Goal: Task Accomplishment & Management: Complete application form

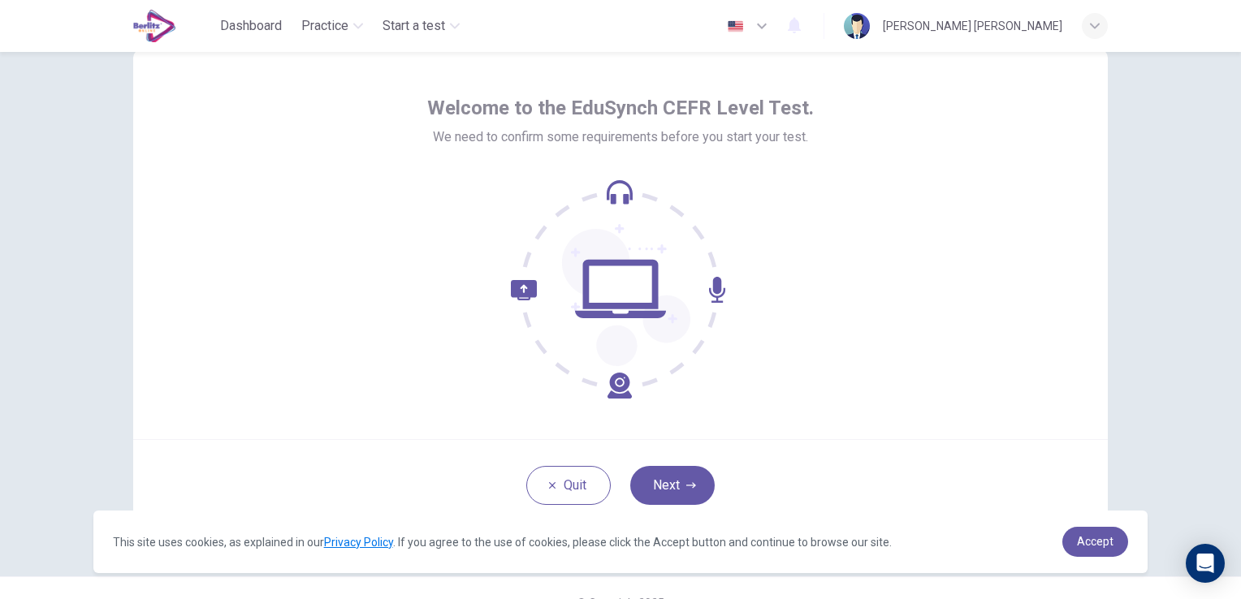
scroll to position [76, 0]
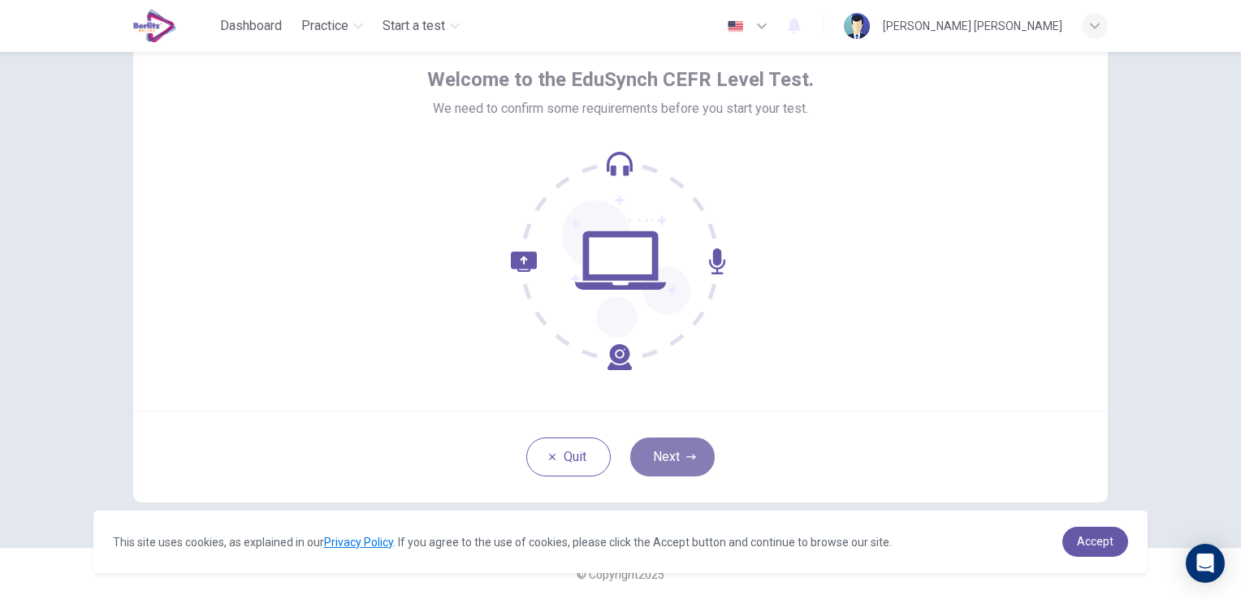
click at [659, 460] on button "Next" at bounding box center [672, 457] width 84 height 39
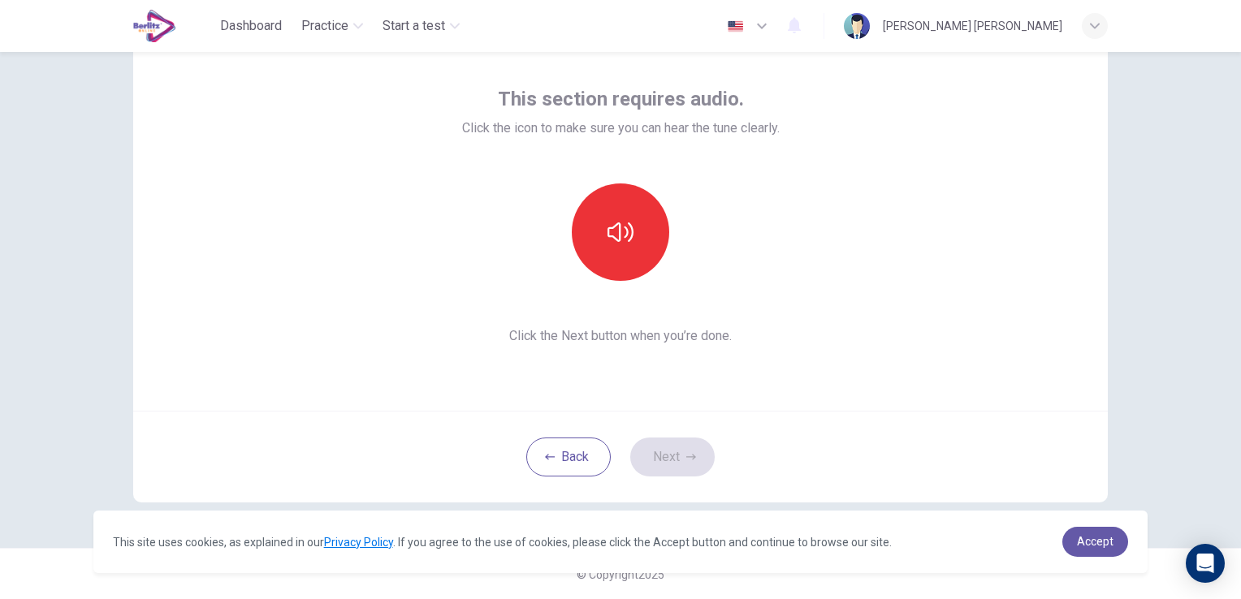
click at [1004, 193] on div "This section requires audio. Click the icon to make sure you can hear the tune …" at bounding box center [620, 216] width 974 height 390
click at [615, 219] on icon "button" at bounding box center [620, 232] width 26 height 26
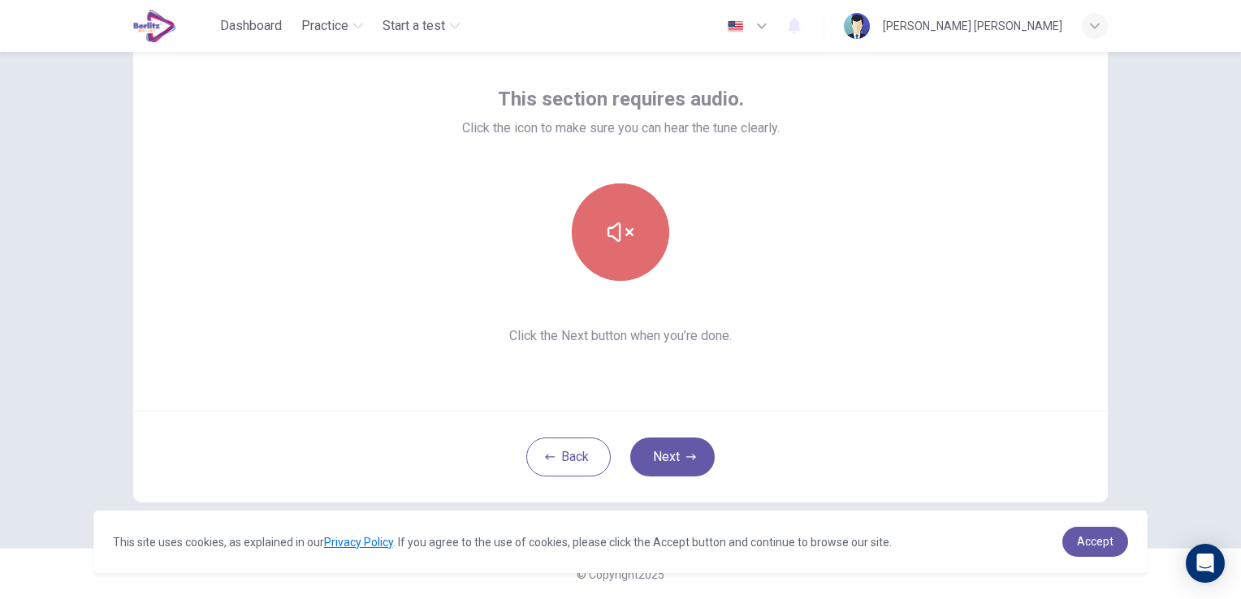
click at [615, 219] on icon "button" at bounding box center [620, 232] width 26 height 26
click at [613, 245] on button "button" at bounding box center [620, 232] width 97 height 97
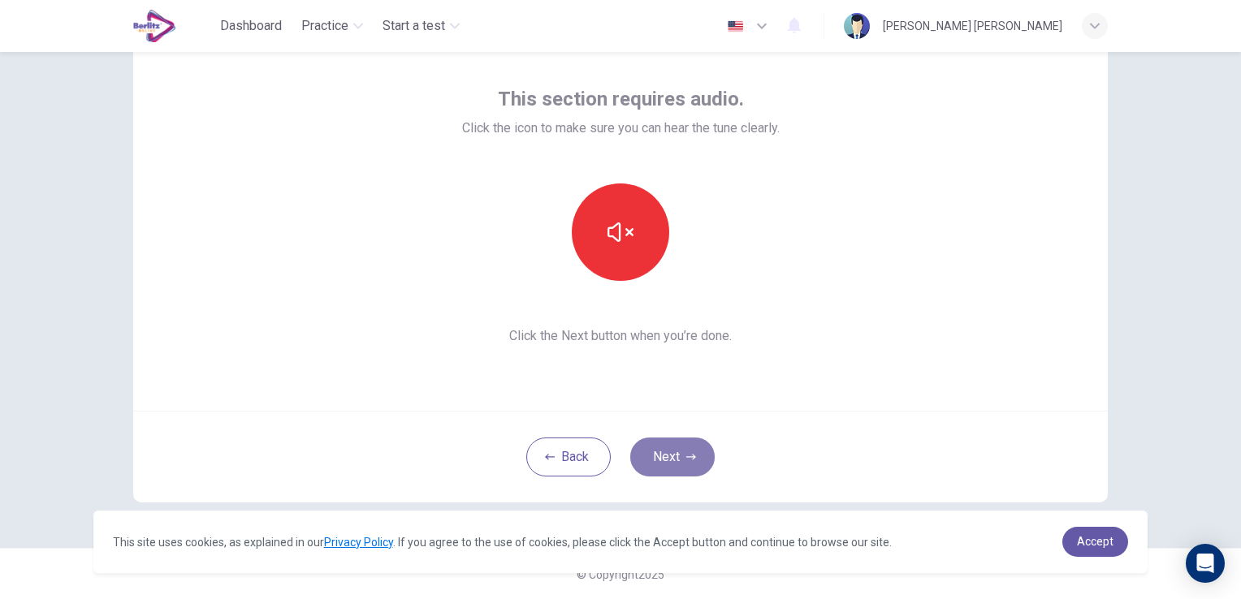
click at [678, 460] on button "Next" at bounding box center [672, 457] width 84 height 39
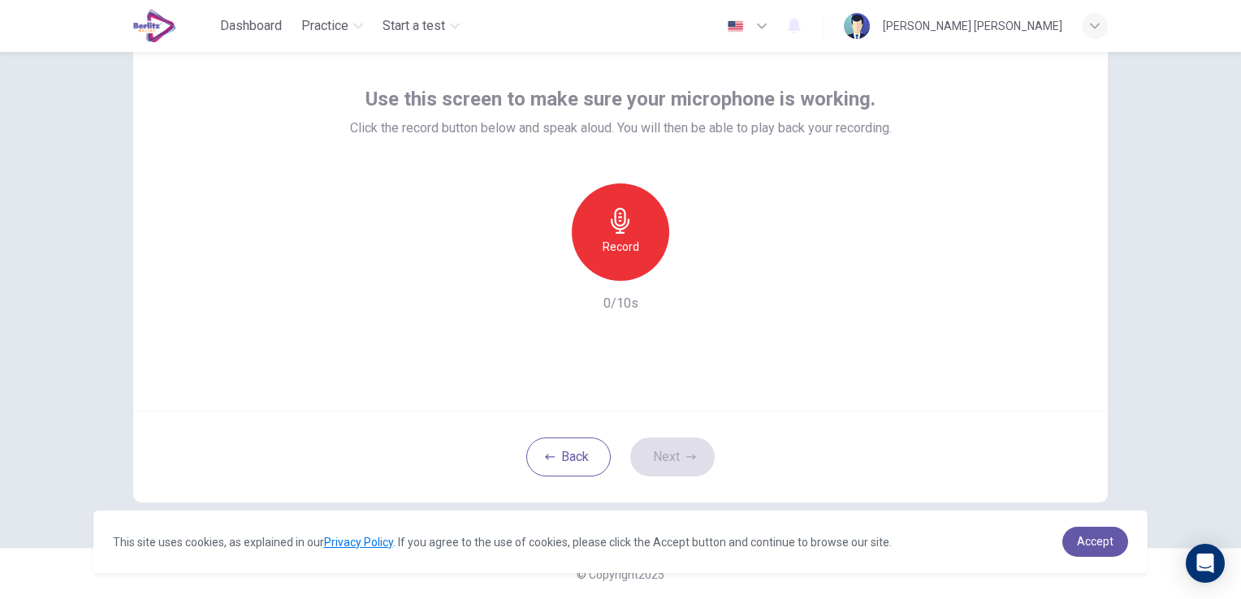
click at [648, 235] on div "Record" at bounding box center [620, 232] width 97 height 97
click at [672, 465] on button "Next" at bounding box center [672, 457] width 84 height 39
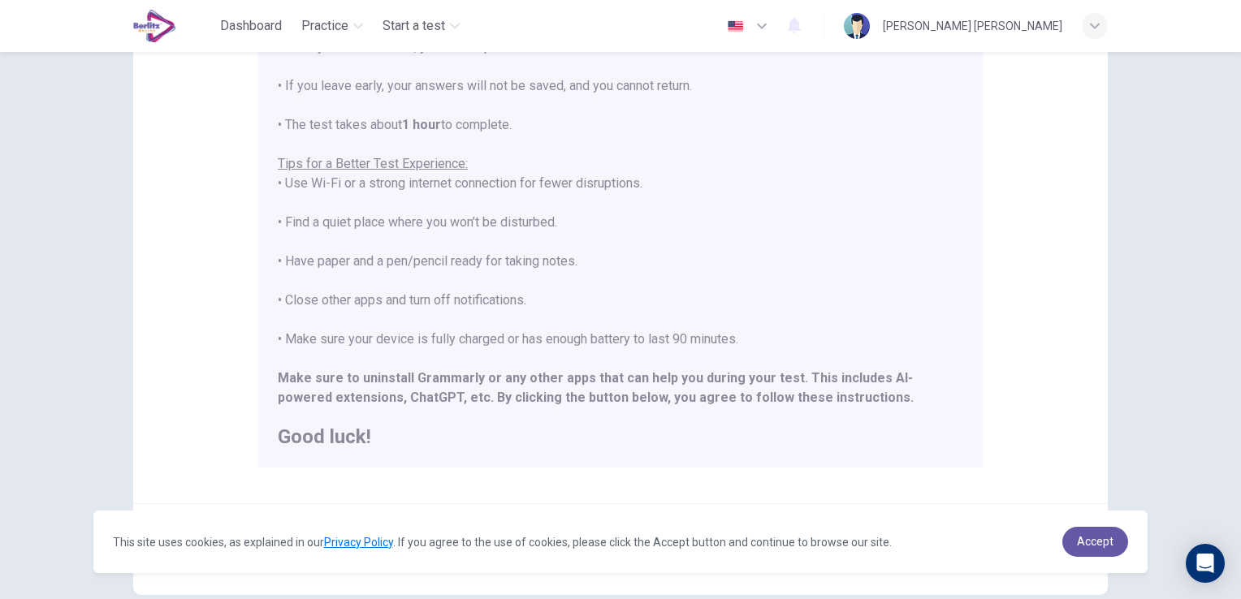
scroll to position [213, 0]
